Goal: Book appointment/travel/reservation

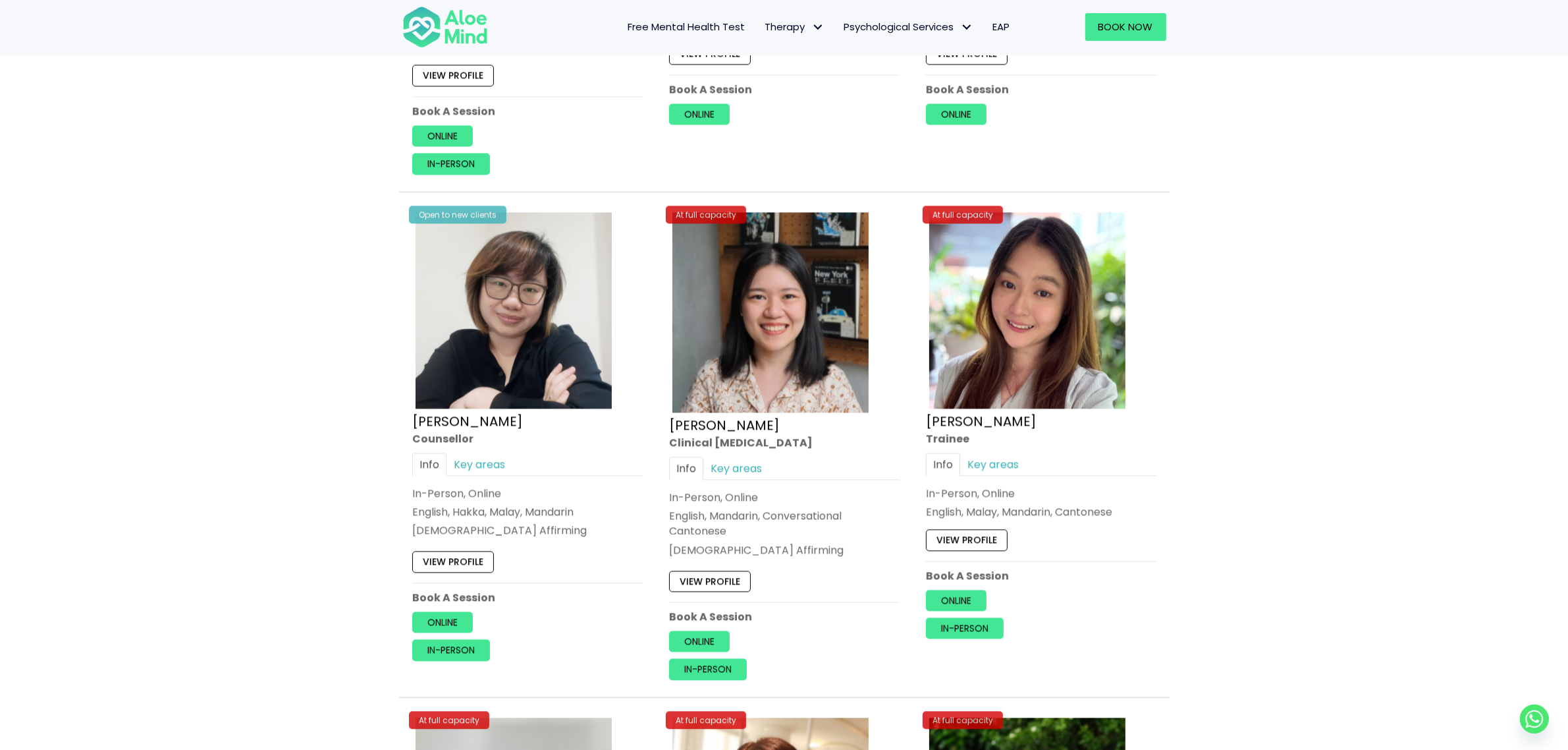
scroll to position [583, 0]
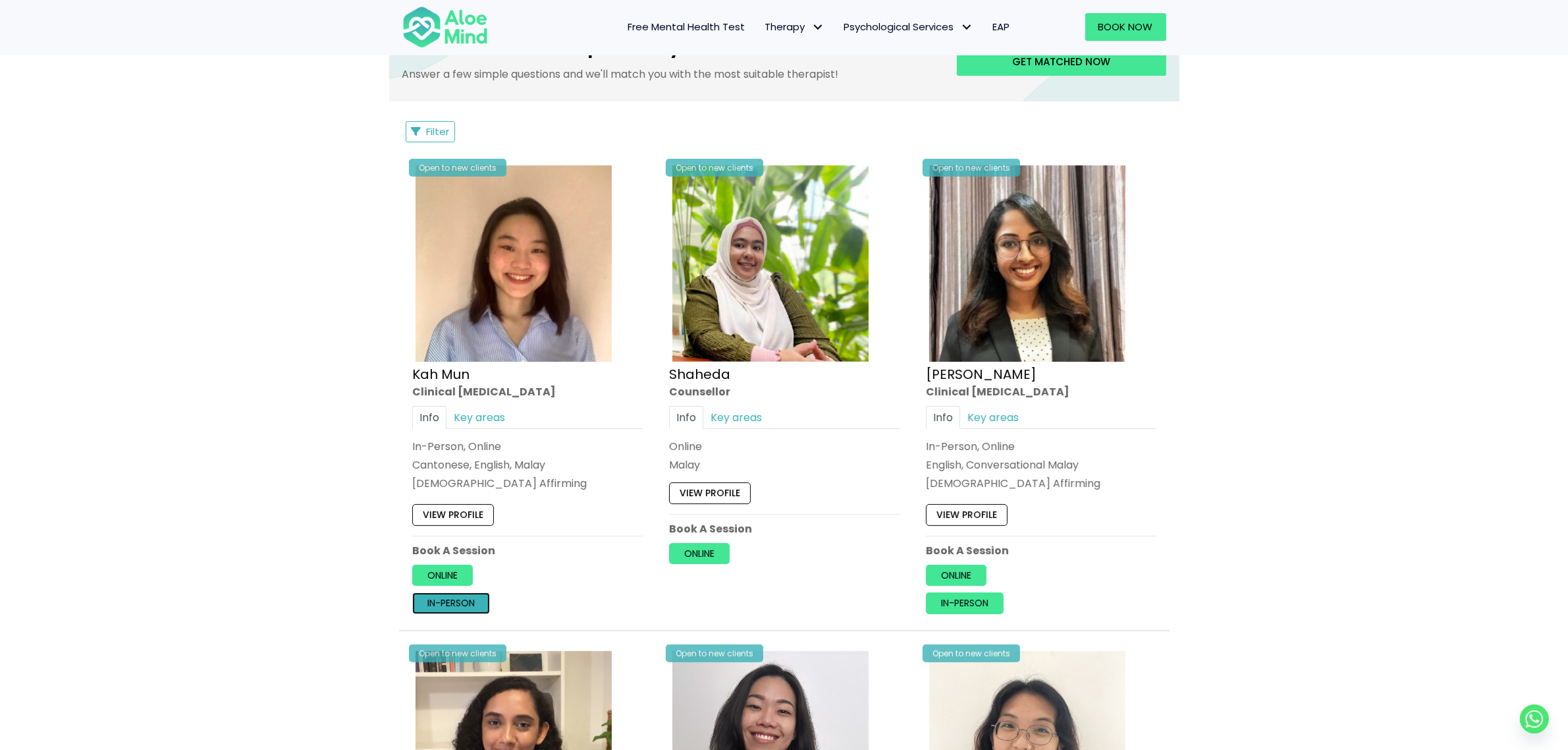
click at [455, 604] on link "In-person" at bounding box center [451, 602] width 78 height 21
click at [433, 602] on link "In-person" at bounding box center [451, 602] width 78 height 21
click at [445, 601] on link "In-person" at bounding box center [451, 602] width 78 height 21
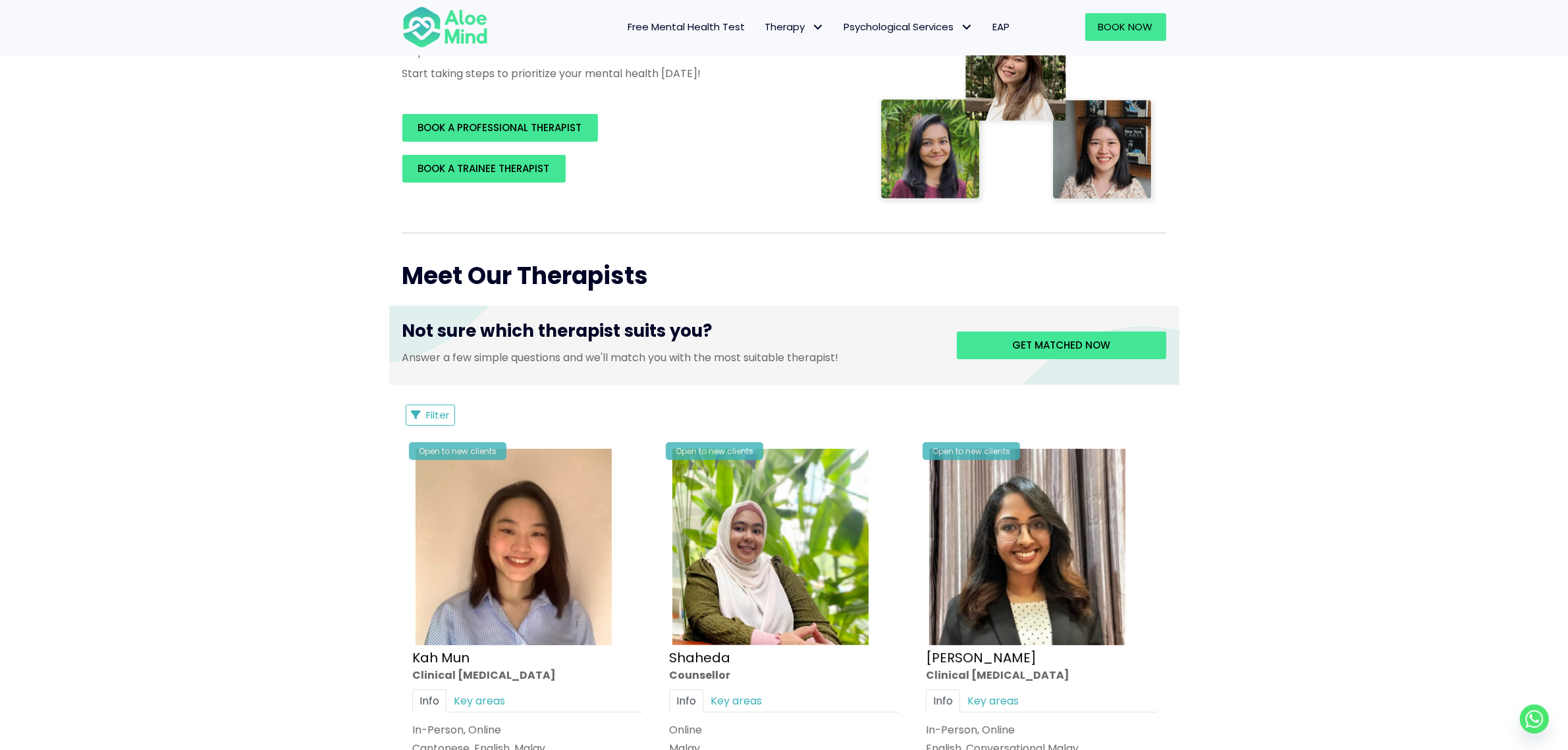
scroll to position [254, 0]
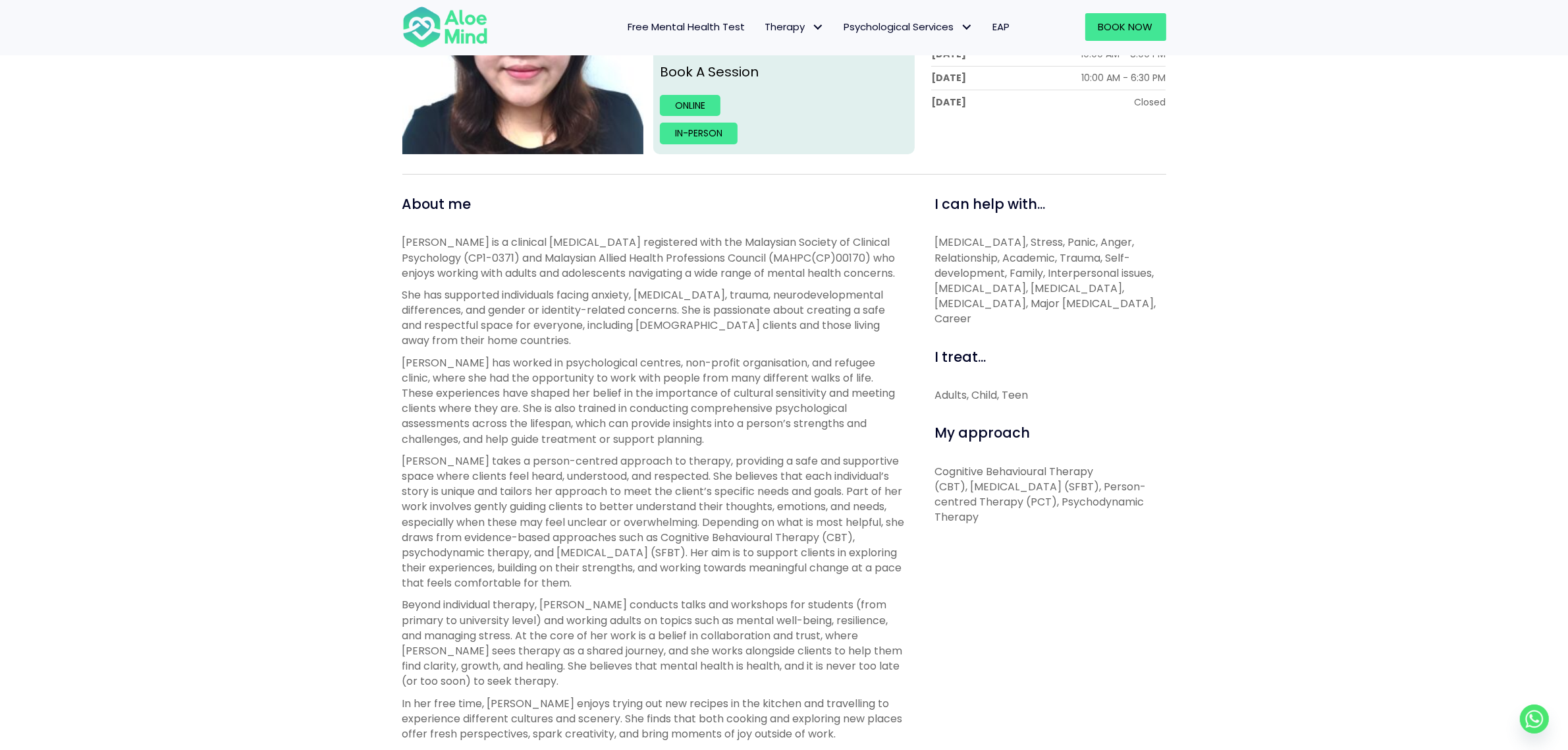
scroll to position [330, 0]
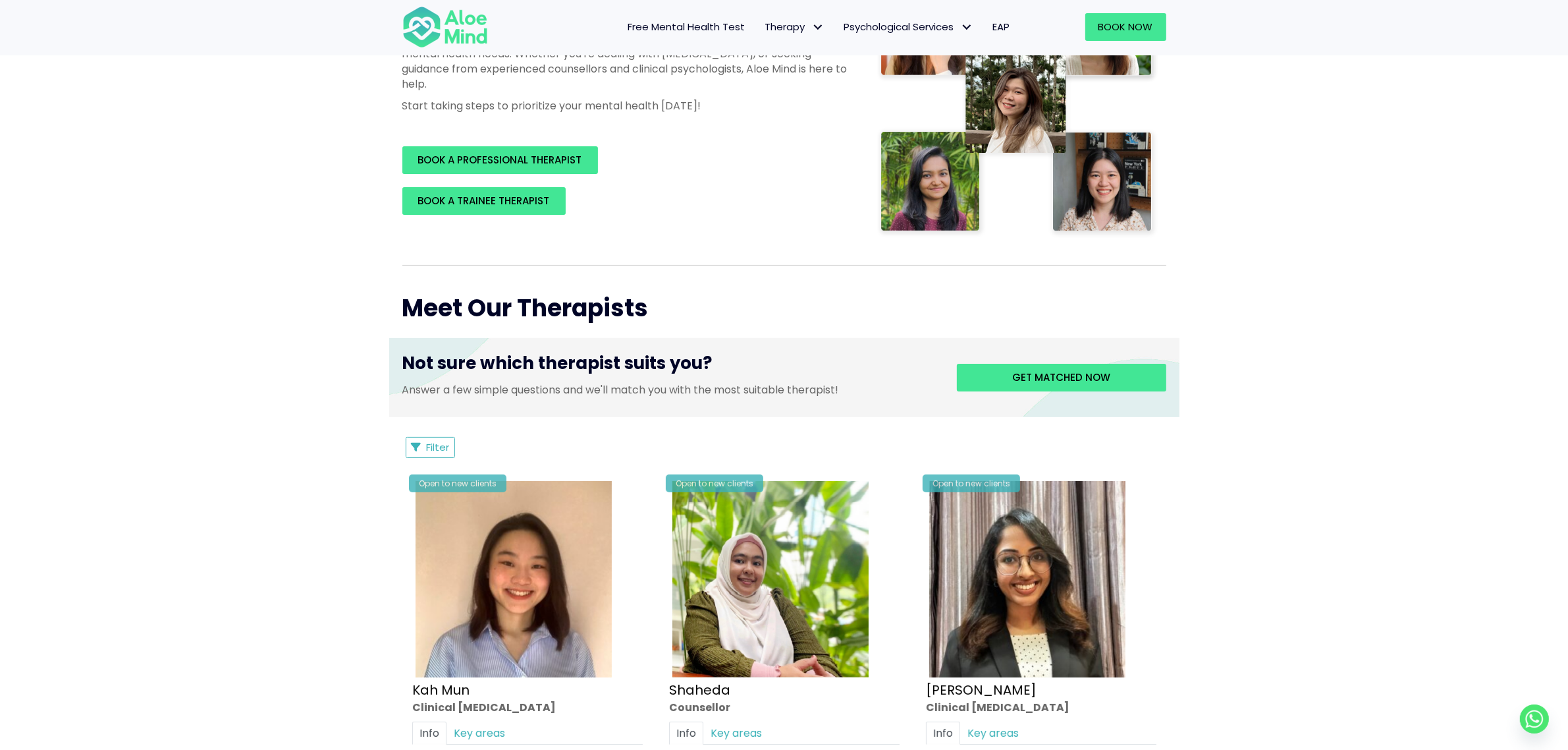
scroll to position [330, 0]
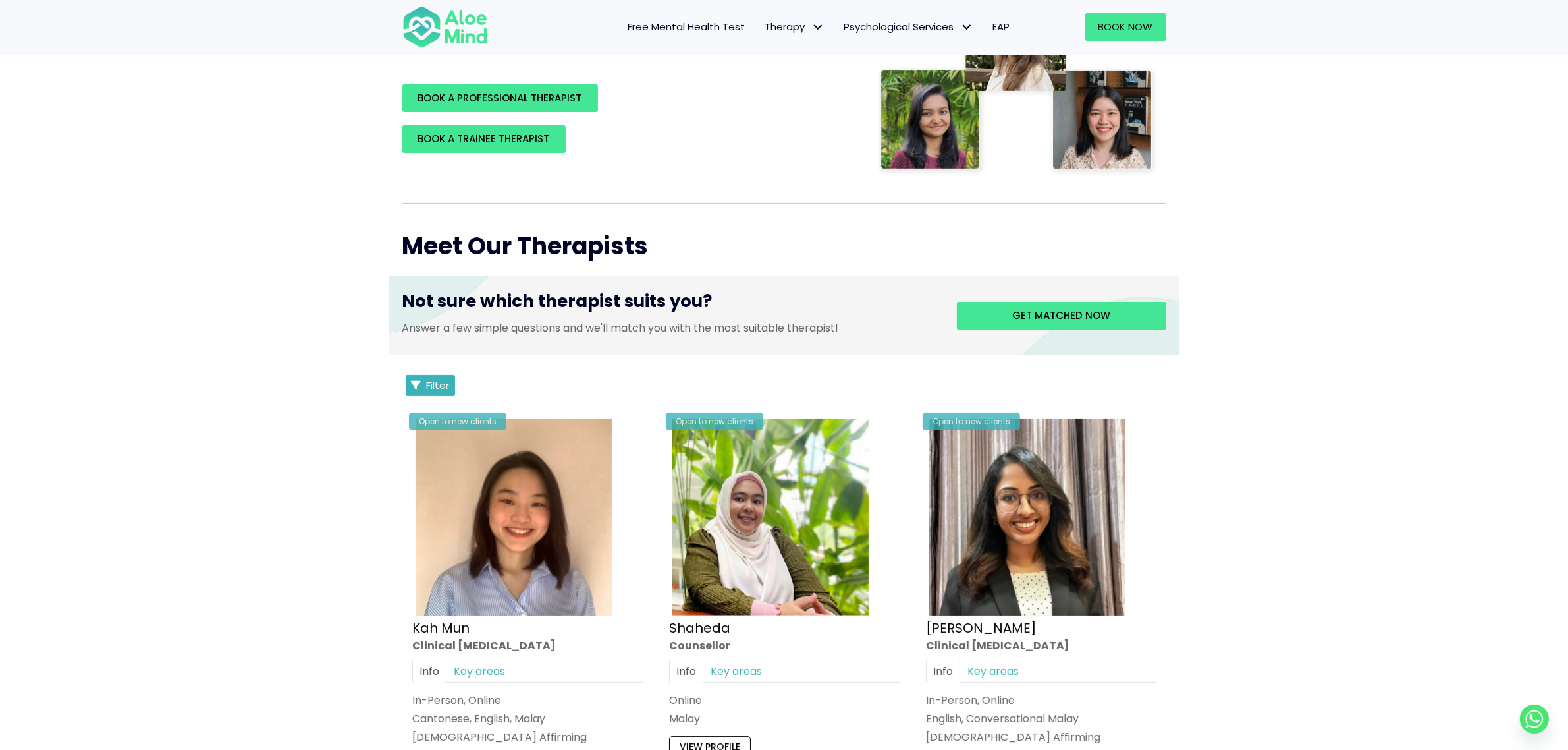
click at [432, 380] on span "Filter" at bounding box center [438, 385] width 23 height 14
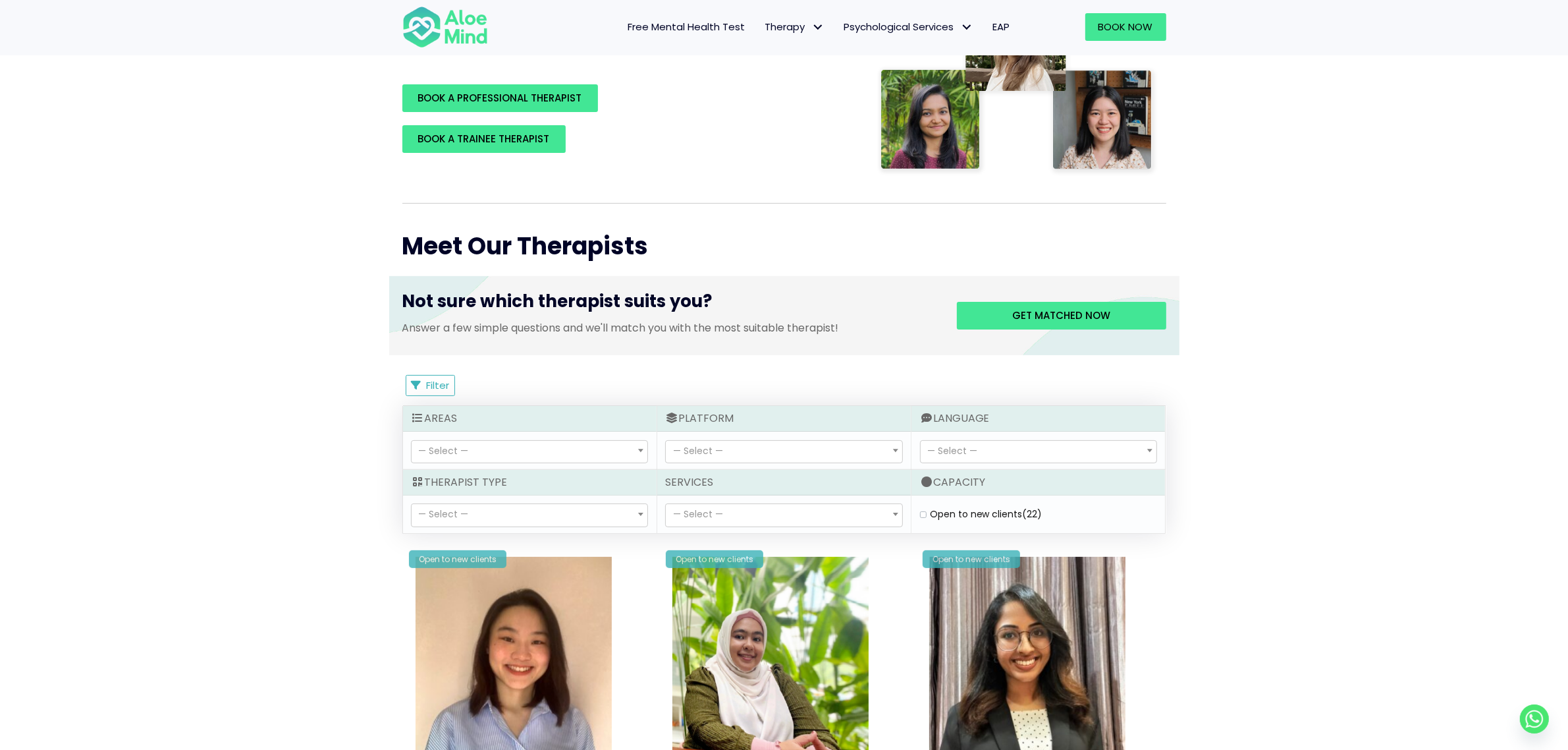
click at [541, 460] on span "— Select —" at bounding box center [529, 452] width 236 height 23
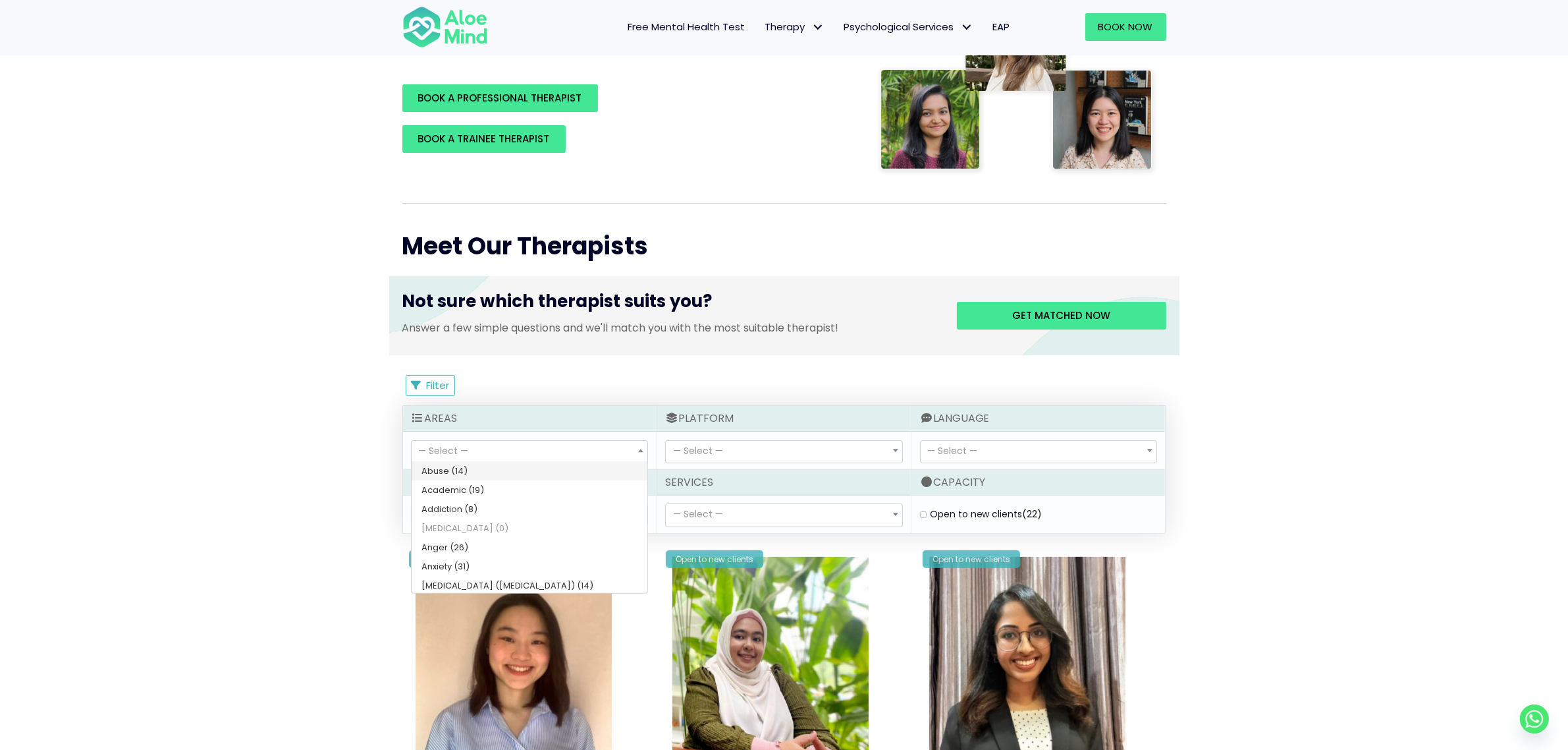
click at [541, 460] on span "— Select —" at bounding box center [529, 452] width 236 height 23
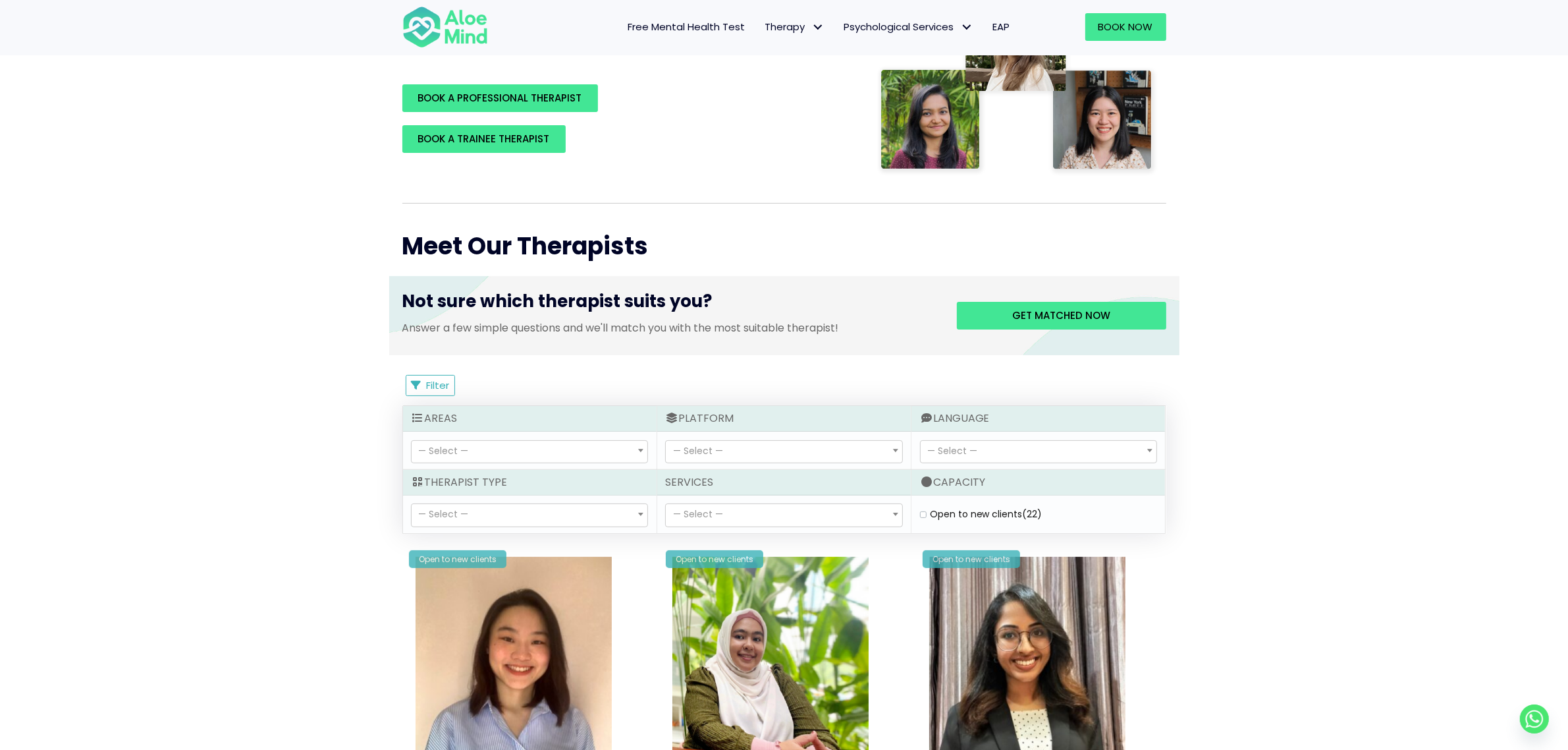
click at [520, 511] on span "— Select —" at bounding box center [529, 515] width 236 height 23
drag, startPoint x: 522, startPoint y: 512, endPoint x: 534, endPoint y: 514, distance: 12.2
click at [527, 513] on span "— Select —" at bounding box center [529, 515] width 236 height 23
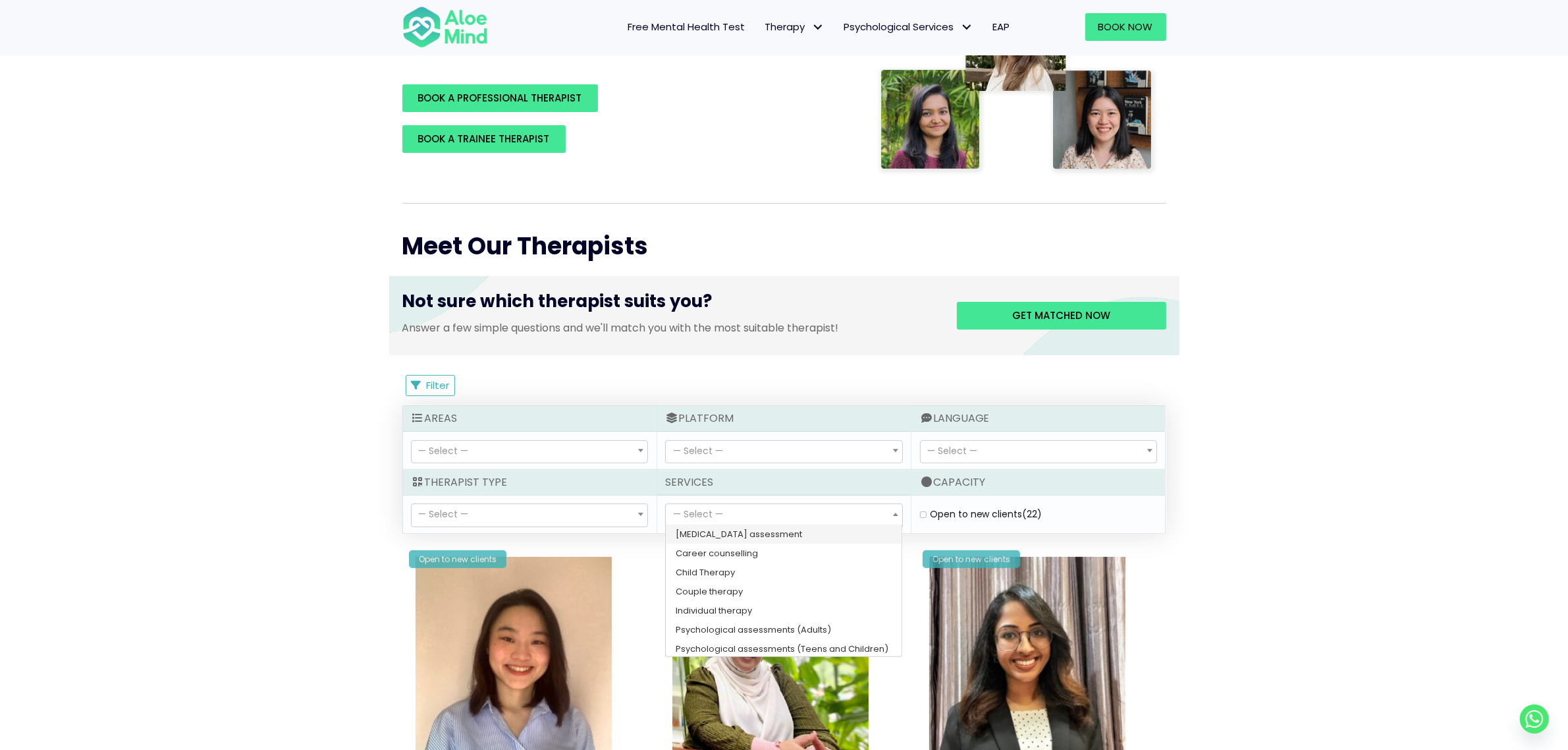
select select "150"
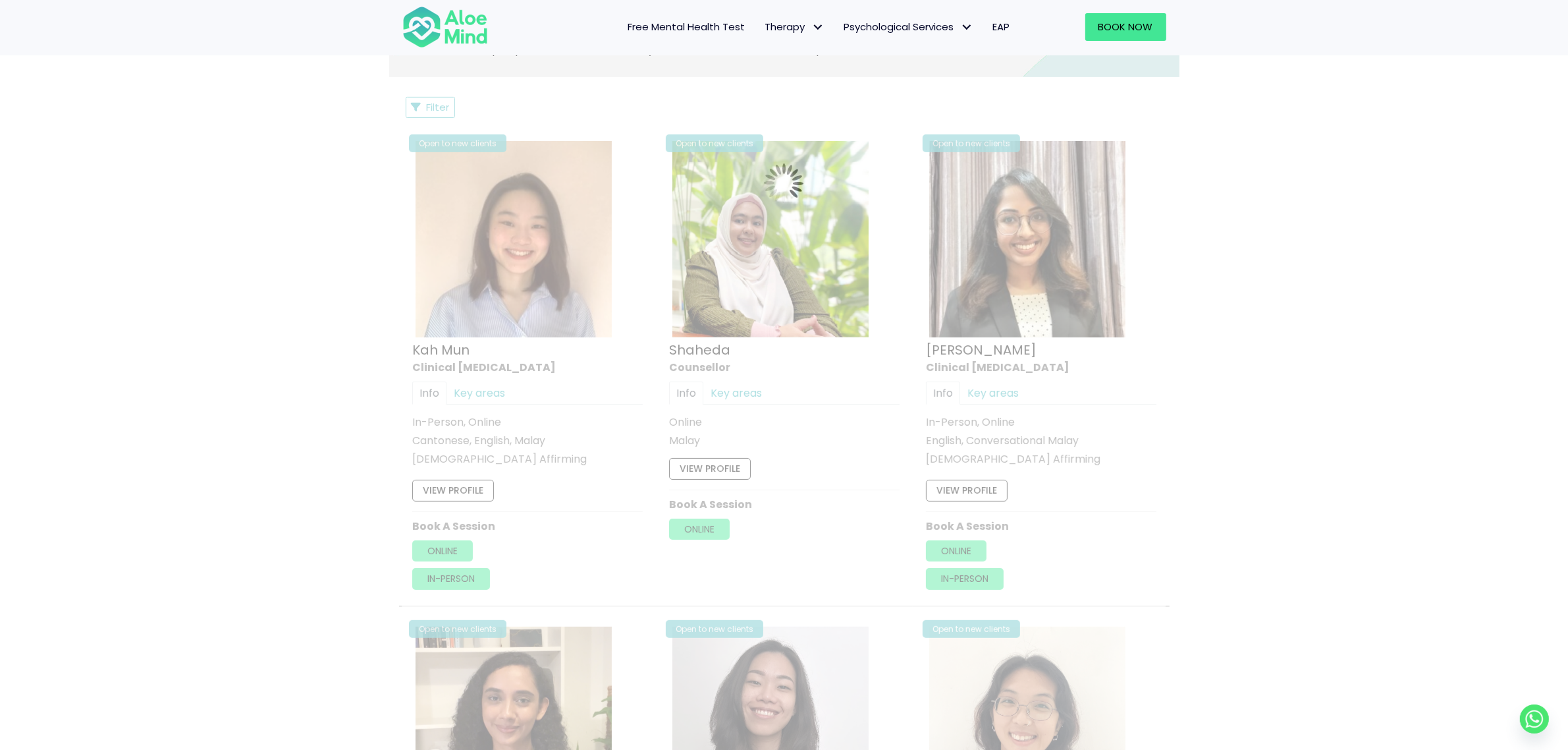
scroll to position [374, 0]
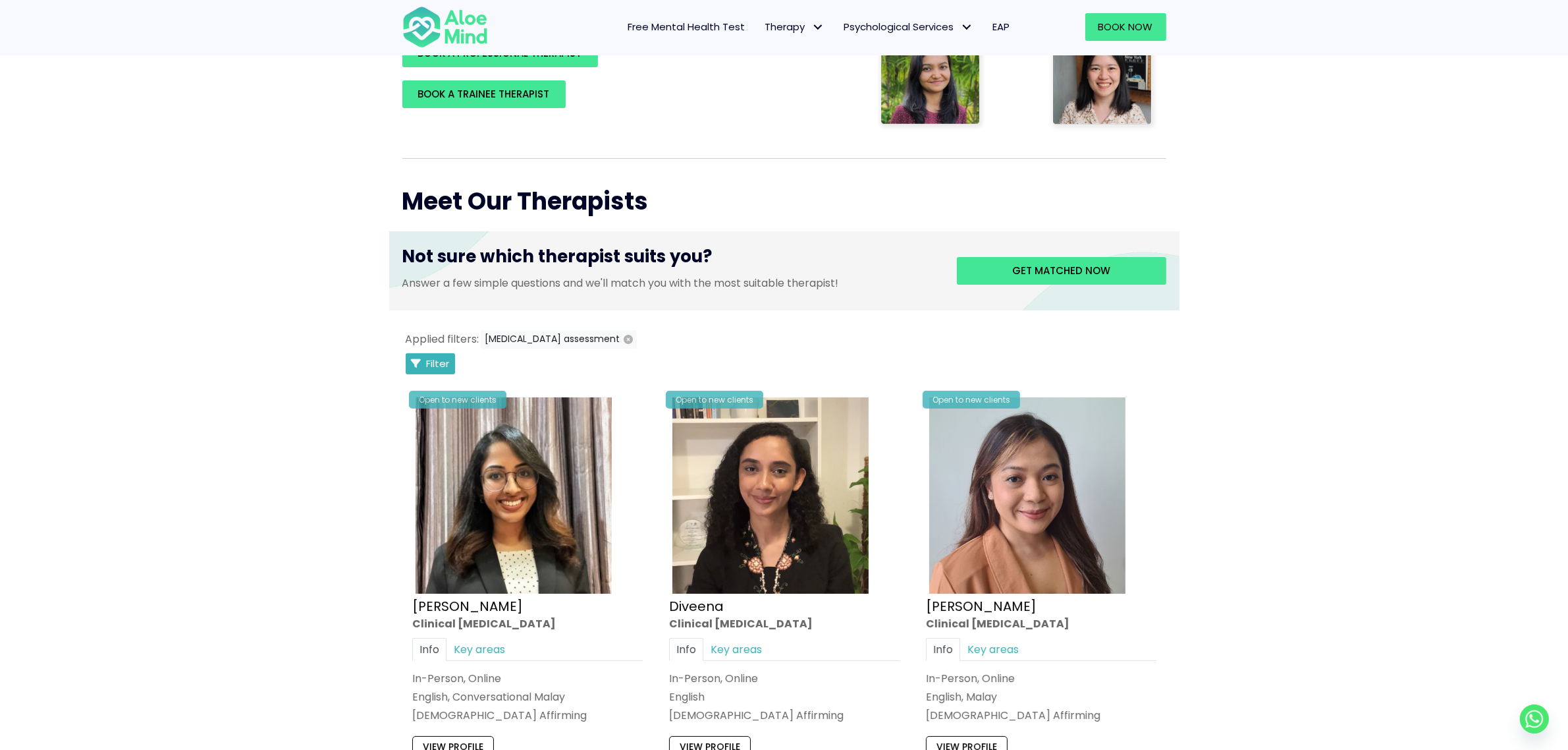
click at [423, 359] on button "Filter" at bounding box center [430, 363] width 50 height 21
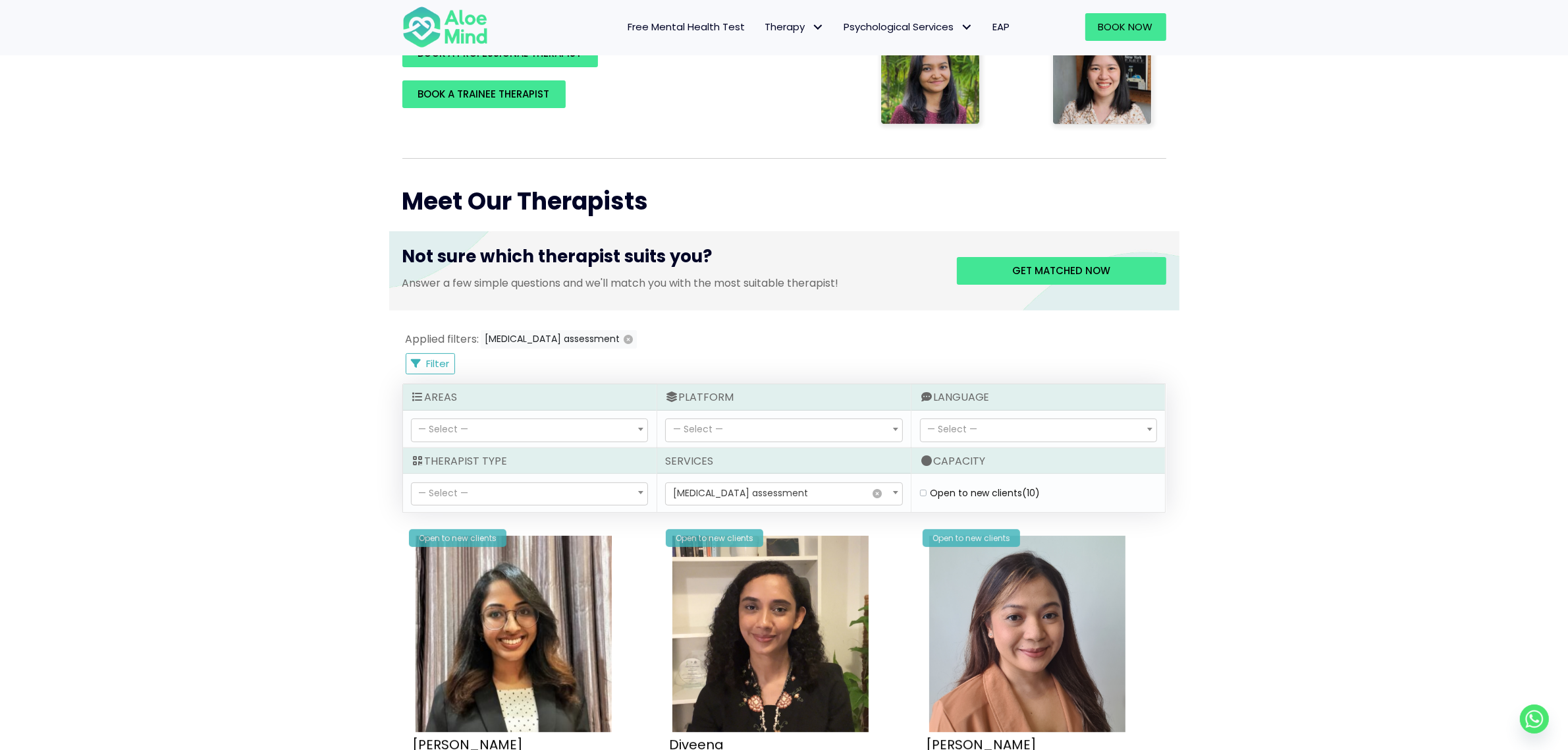
click at [883, 495] on span "× ADHD assessment" at bounding box center [784, 494] width 236 height 23
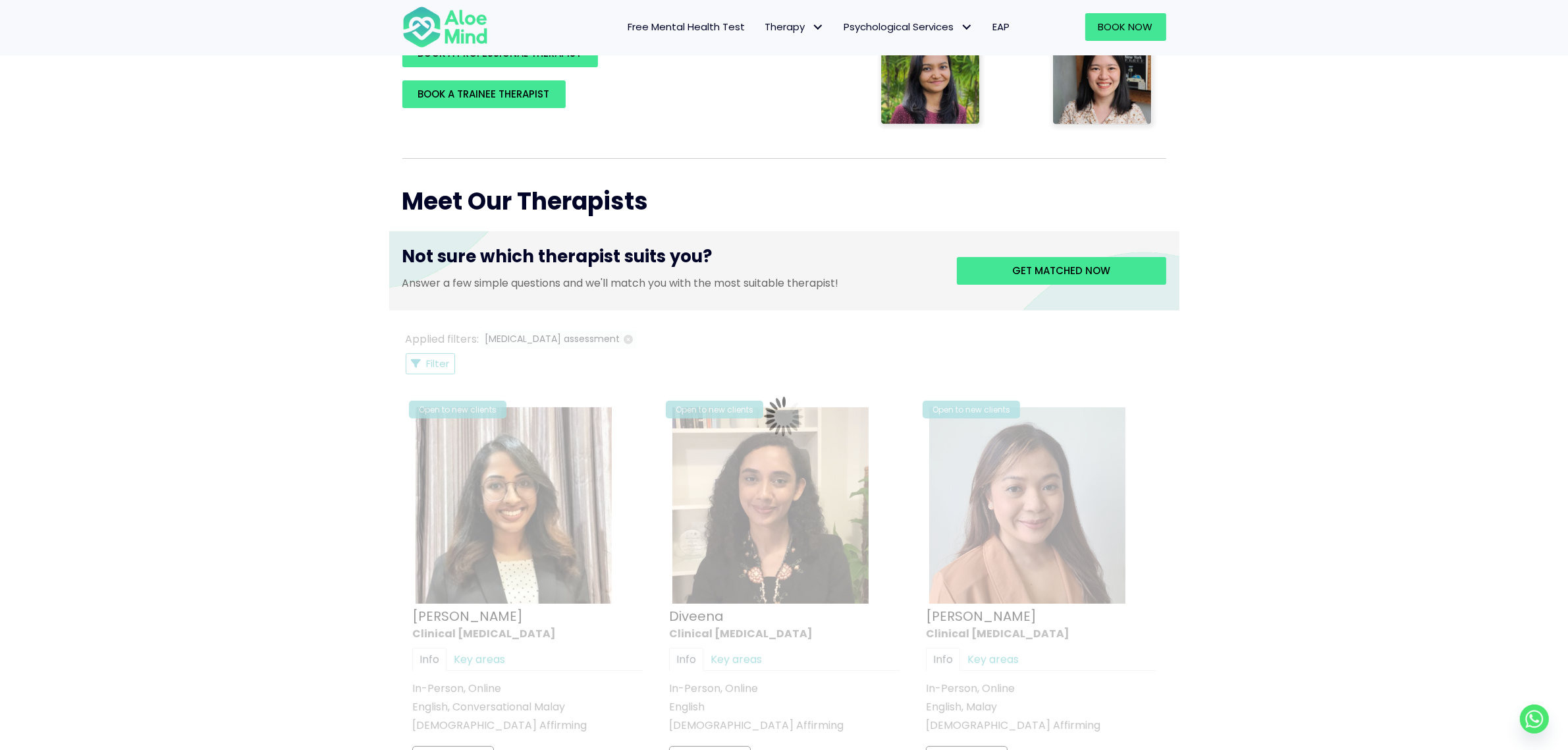
select select "149"
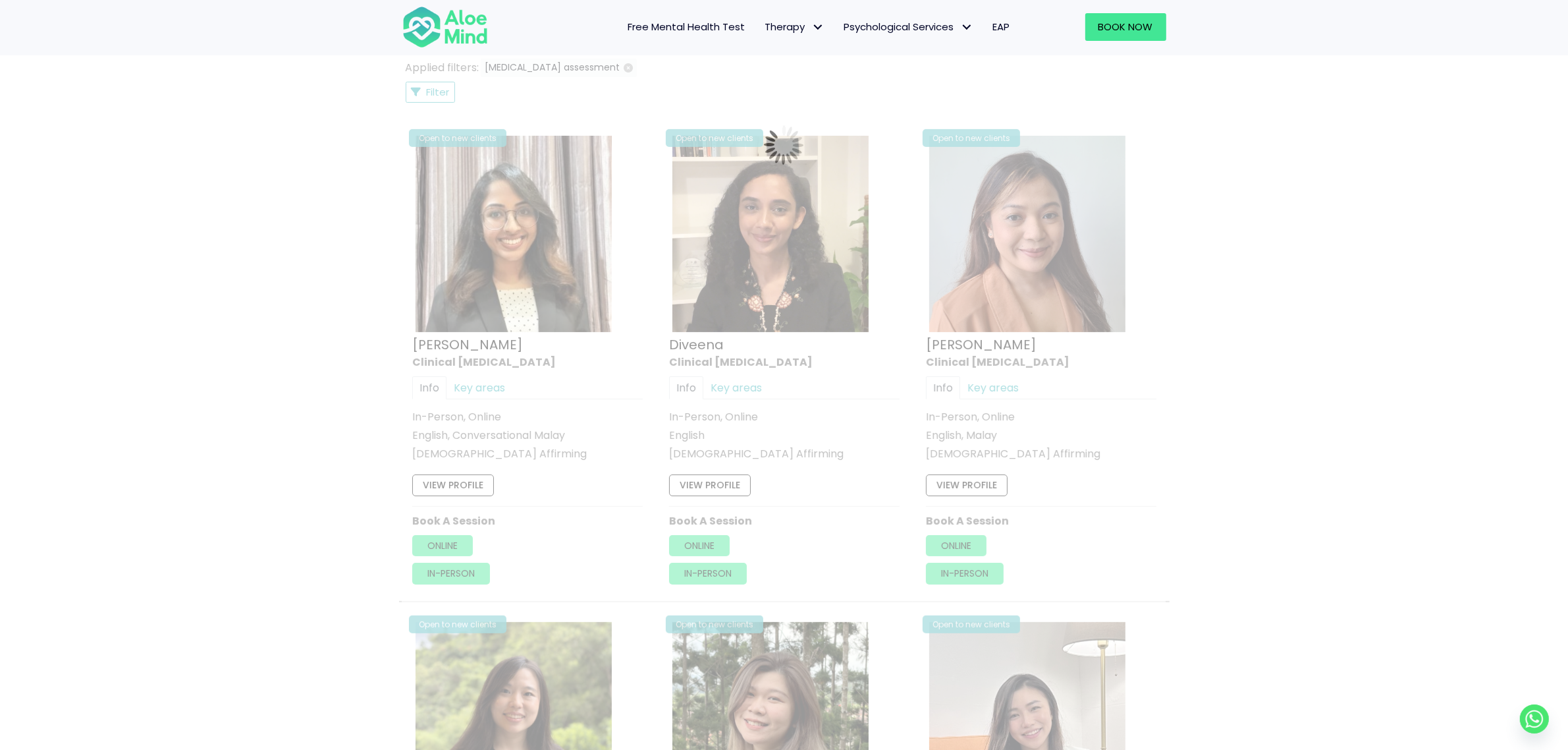
scroll to position [704, 0]
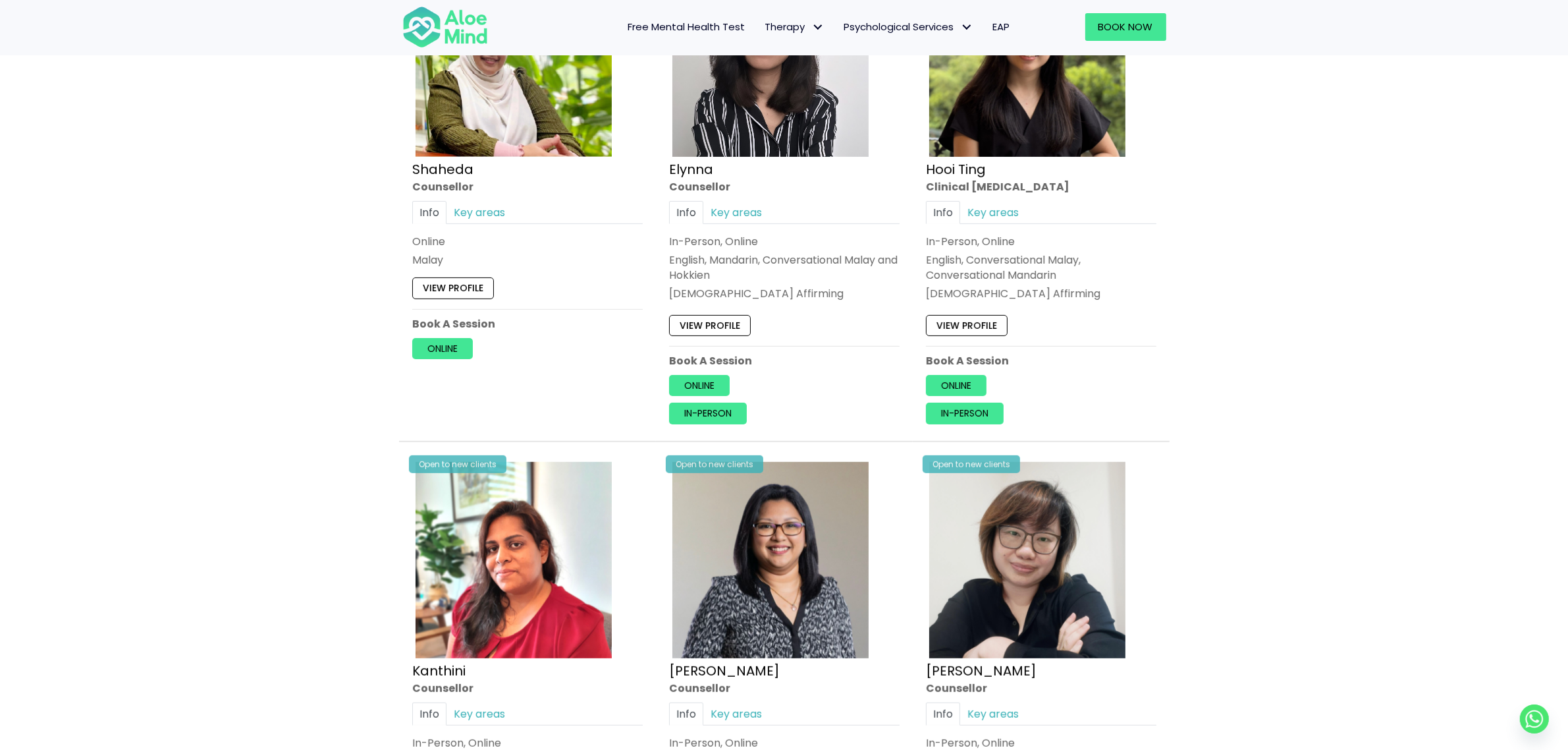
scroll to position [621, 0]
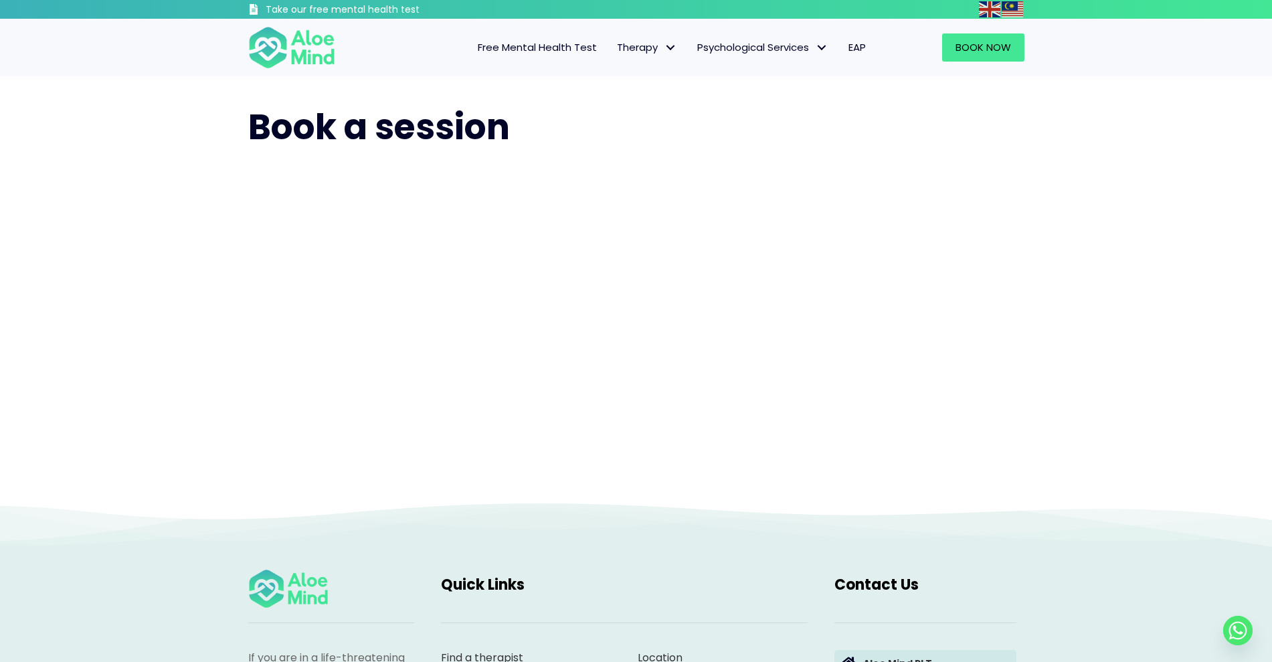
click at [159, 356] on div "Book a session" at bounding box center [636, 288] width 1272 height 425
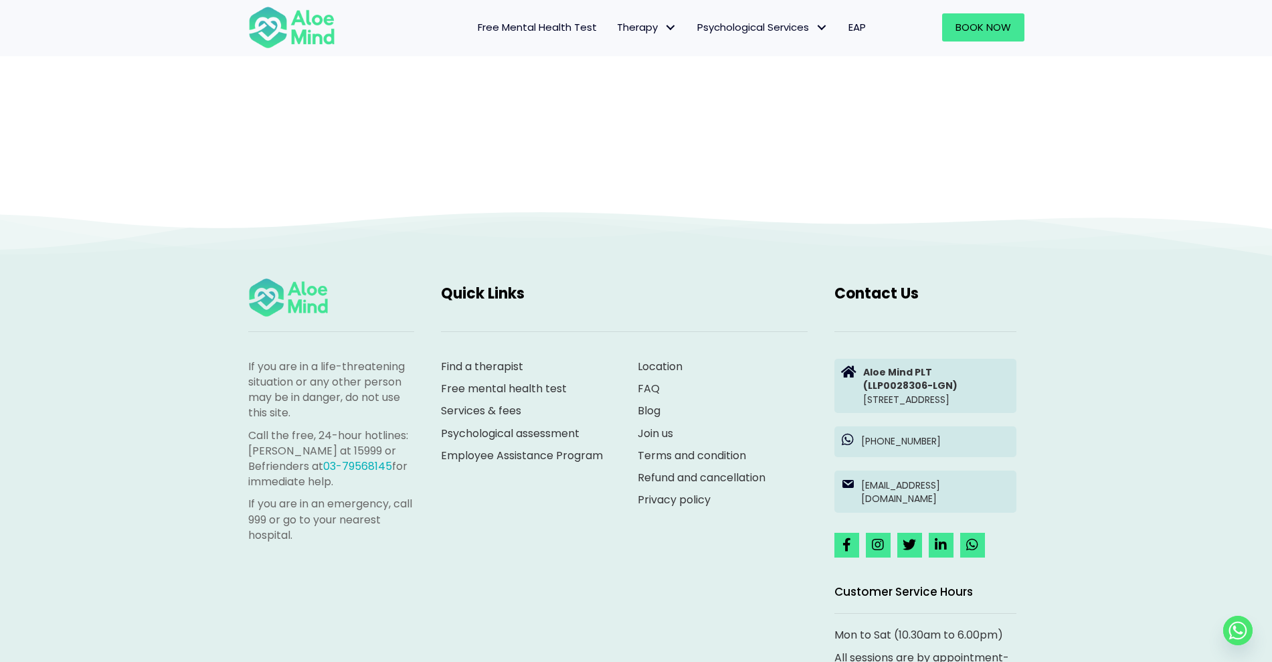
scroll to position [220, 0]
